Goal: Task Accomplishment & Management: Use online tool/utility

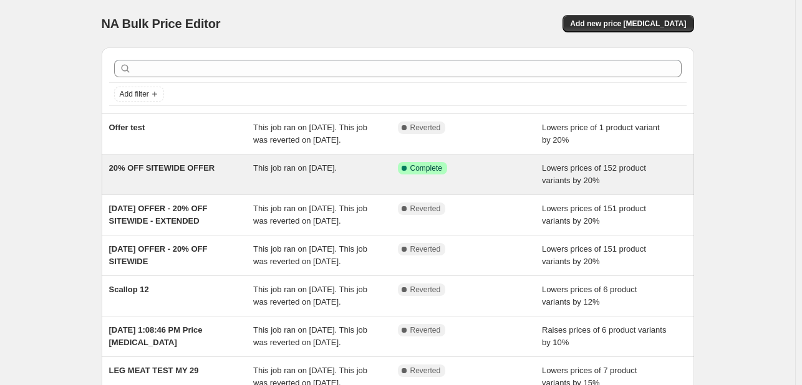
click at [170, 169] on span "20% OFF SITEWIDE OFFER" at bounding box center [162, 167] width 106 height 9
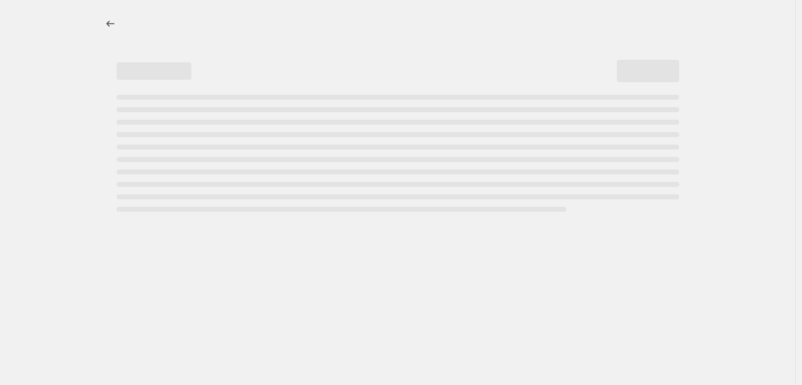
select select "percentage"
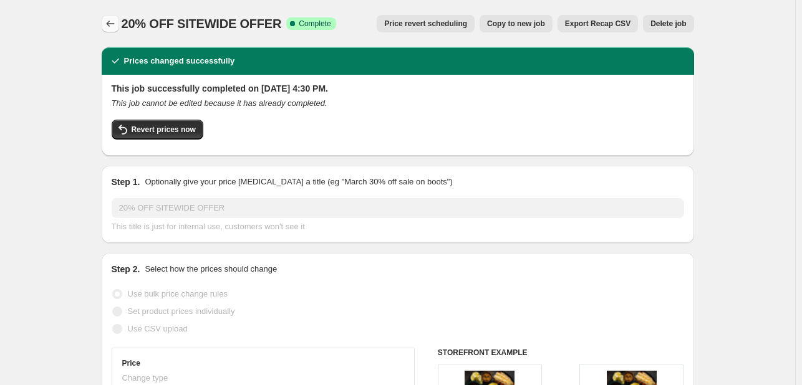
click at [110, 21] on icon "Price change jobs" at bounding box center [110, 23] width 12 height 12
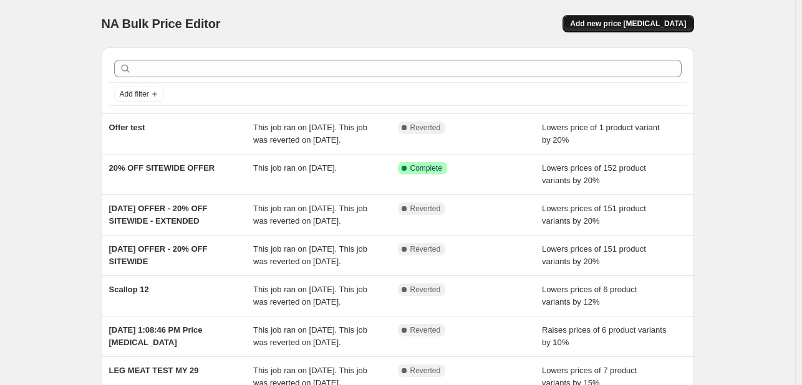
click at [631, 24] on span "Add new price [MEDICAL_DATA]" at bounding box center [628, 24] width 116 height 10
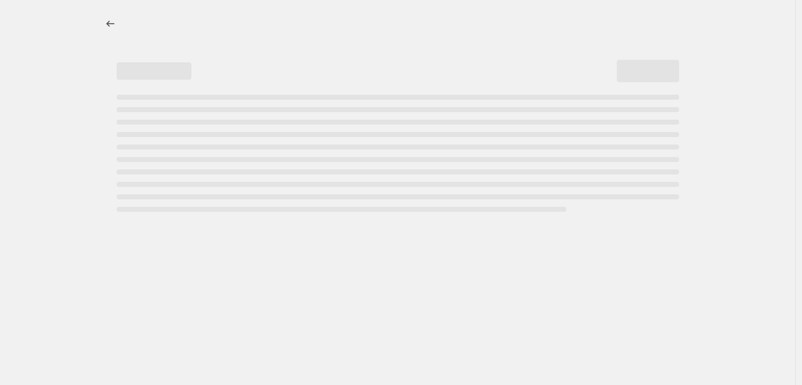
select select "percentage"
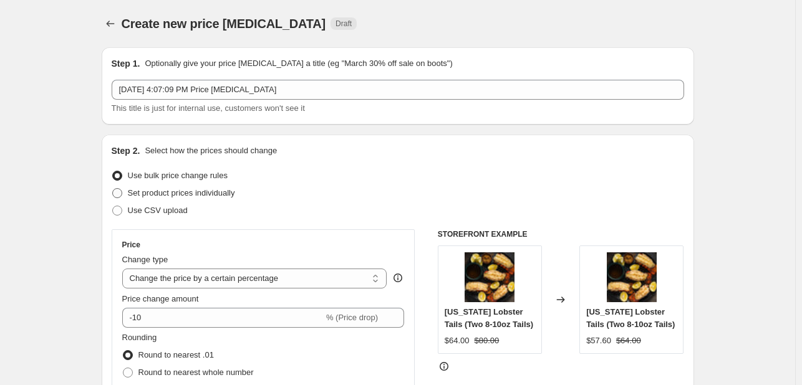
click at [182, 190] on span "Set product prices individually" at bounding box center [181, 192] width 107 height 9
click at [113, 189] on input "Set product prices individually" at bounding box center [112, 188] width 1 height 1
radio input "true"
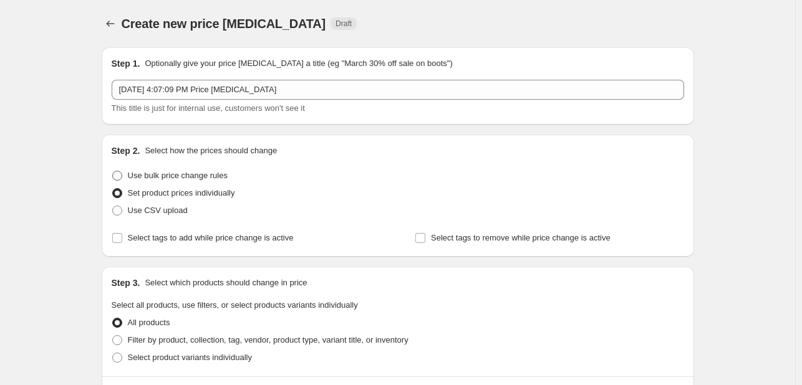
click at [201, 175] on span "Use bulk price change rules" at bounding box center [178, 175] width 100 height 9
click at [113, 171] on input "Use bulk price change rules" at bounding box center [112, 171] width 1 height 1
radio input "true"
select select "percentage"
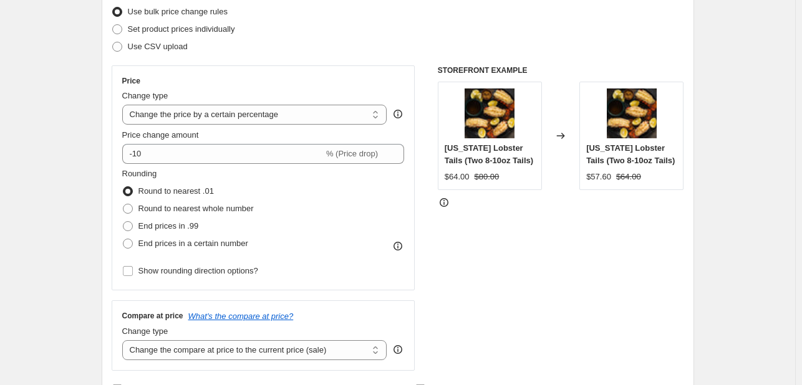
scroll to position [196, 0]
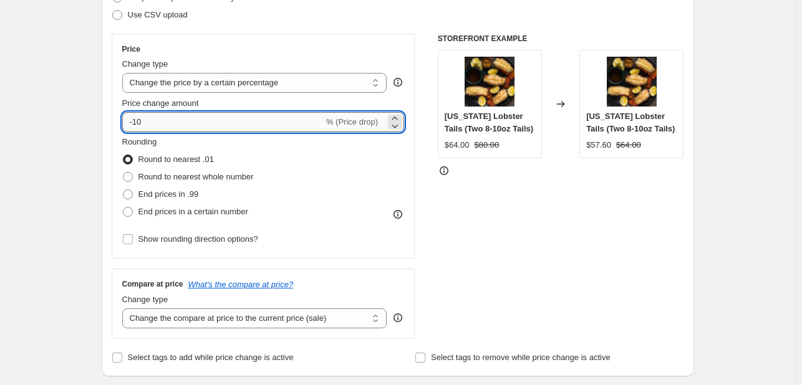
click at [283, 118] on input "-10" at bounding box center [222, 122] width 201 height 20
type input "-1"
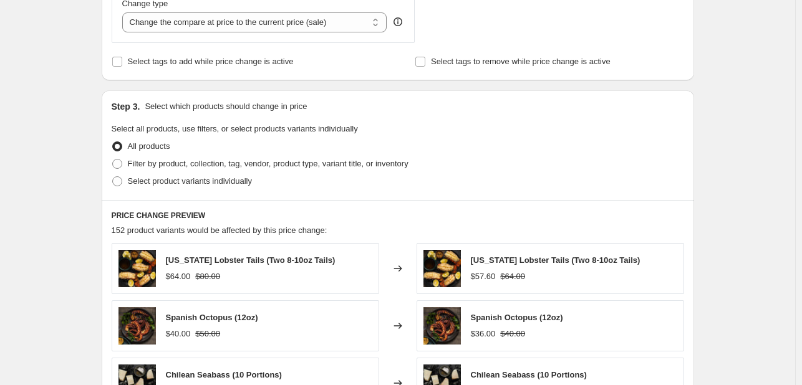
scroll to position [494, 0]
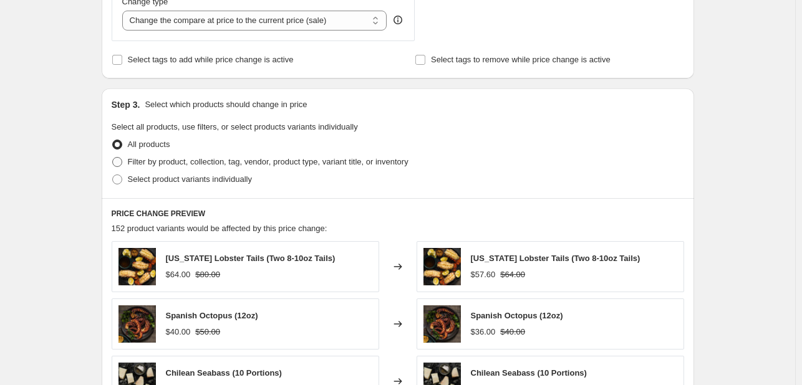
type input "-20"
click at [224, 163] on span "Filter by product, collection, tag, vendor, product type, variant title, or inv…" at bounding box center [268, 161] width 281 height 9
click at [113, 158] on input "Filter by product, collection, tag, vendor, product type, variant title, or inv…" at bounding box center [112, 157] width 1 height 1
radio input "true"
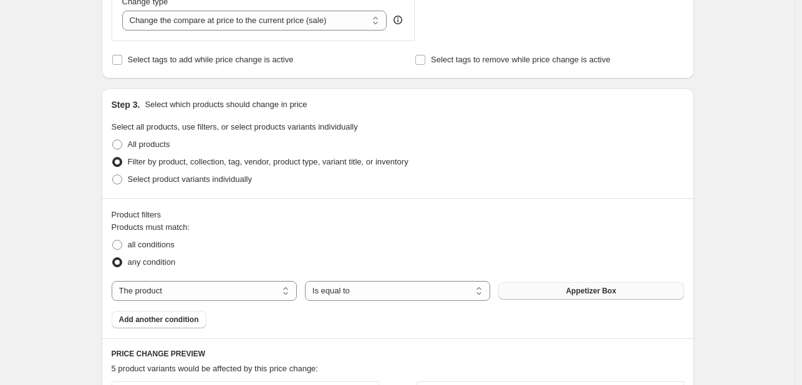
click at [526, 295] on button "Appetizer Box" at bounding box center [590, 290] width 185 height 17
click at [248, 282] on select "The product The product's collection The product's tag The product's vendor The…" at bounding box center [204, 291] width 185 height 20
click at [378, 211] on div "Product filters" at bounding box center [398, 215] width 572 height 12
click at [167, 245] on span "all conditions" at bounding box center [151, 244] width 47 height 9
click at [113, 241] on input "all conditions" at bounding box center [112, 240] width 1 height 1
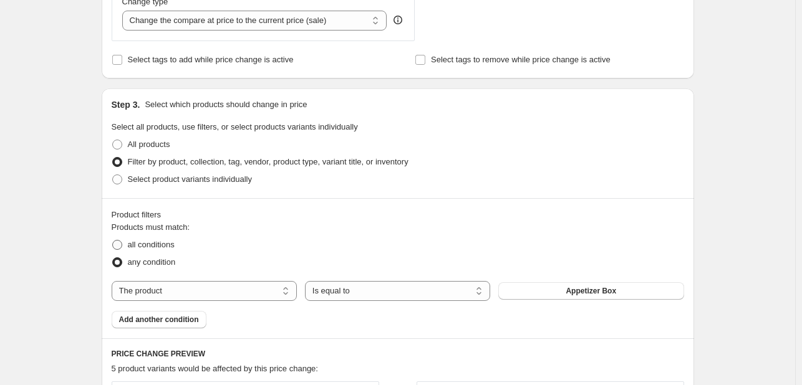
radio input "true"
click at [152, 177] on span "Select product variants individually" at bounding box center [190, 179] width 124 height 9
click at [113, 175] on input "Select product variants individually" at bounding box center [112, 175] width 1 height 1
radio input "true"
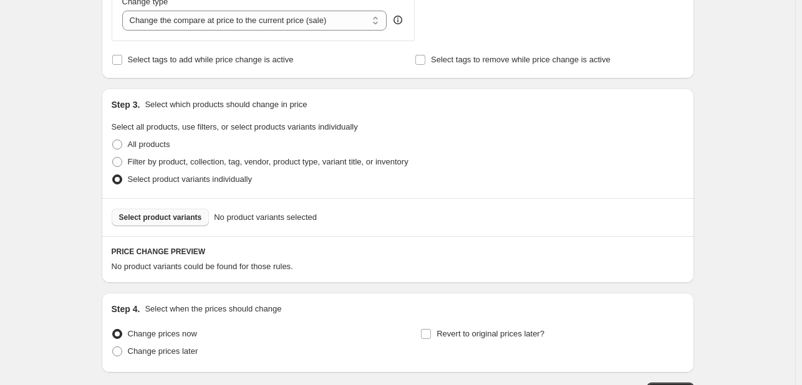
click at [186, 216] on span "Select product variants" at bounding box center [160, 218] width 83 height 10
click at [200, 164] on span "Filter by product, collection, tag, vendor, product type, variant title, or inv…" at bounding box center [268, 161] width 281 height 9
click at [113, 158] on input "Filter by product, collection, tag, vendor, product type, variant title, or inv…" at bounding box center [112, 157] width 1 height 1
radio input "true"
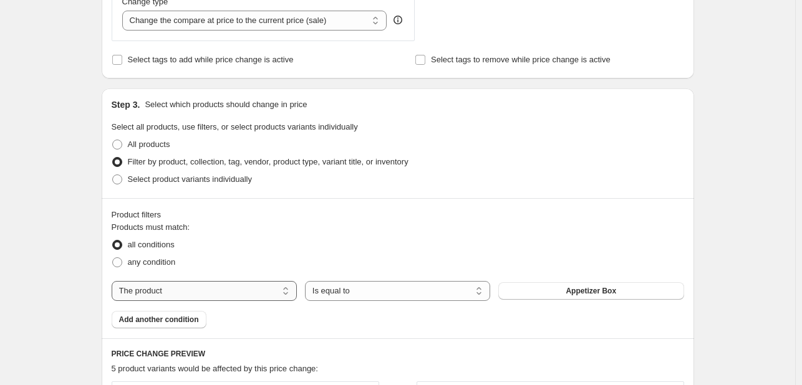
click at [192, 294] on select "The product The product's collection The product's tag The product's vendor The…" at bounding box center [204, 291] width 185 height 20
select select "collection"
click at [384, 298] on select "Is equal to Is not equal to" at bounding box center [397, 291] width 185 height 20
click at [429, 292] on select "Is equal to Is not equal to" at bounding box center [397, 291] width 185 height 20
click at [558, 285] on button "Best Sellers" at bounding box center [590, 290] width 185 height 17
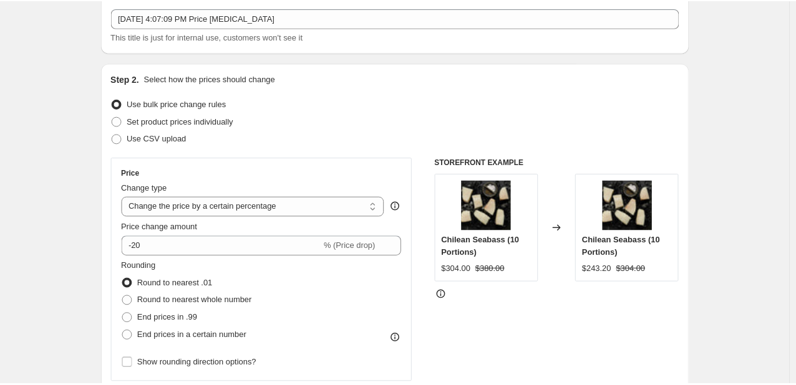
scroll to position [0, 0]
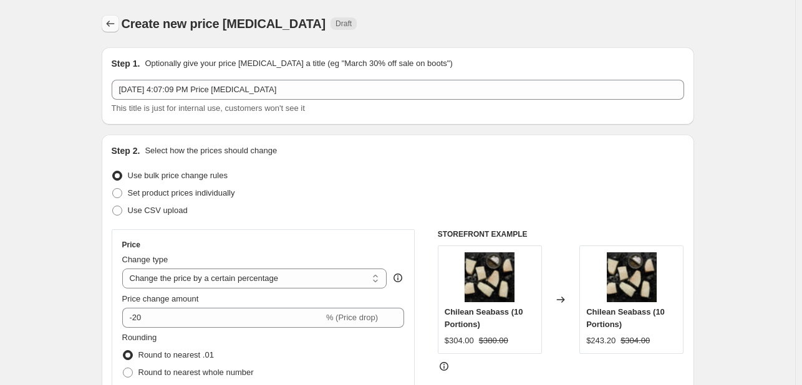
click at [115, 21] on icon "Price change jobs" at bounding box center [110, 23] width 12 height 12
